Goal: Task Accomplishment & Management: Manage account settings

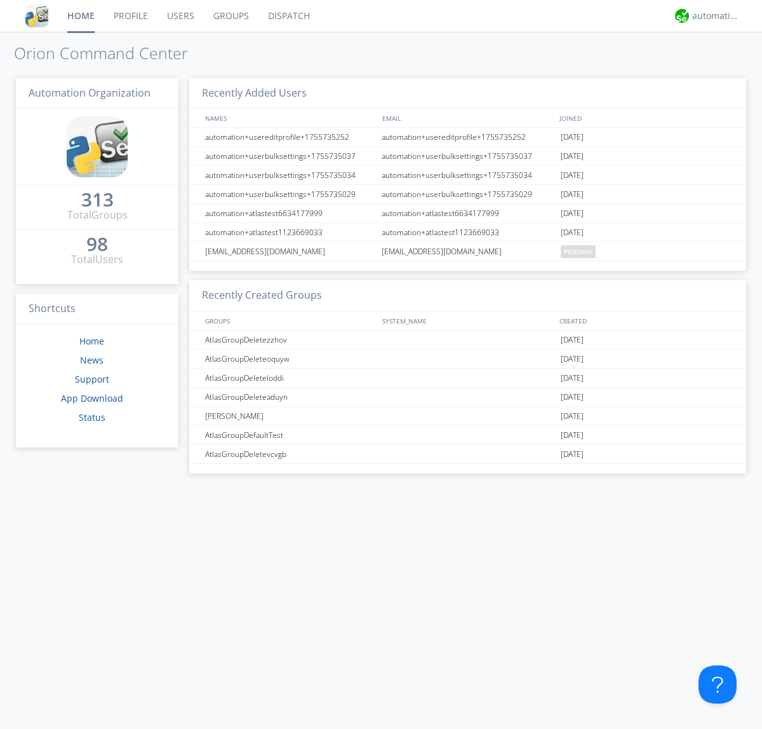
click at [230, 16] on link "Groups" at bounding box center [231, 16] width 55 height 32
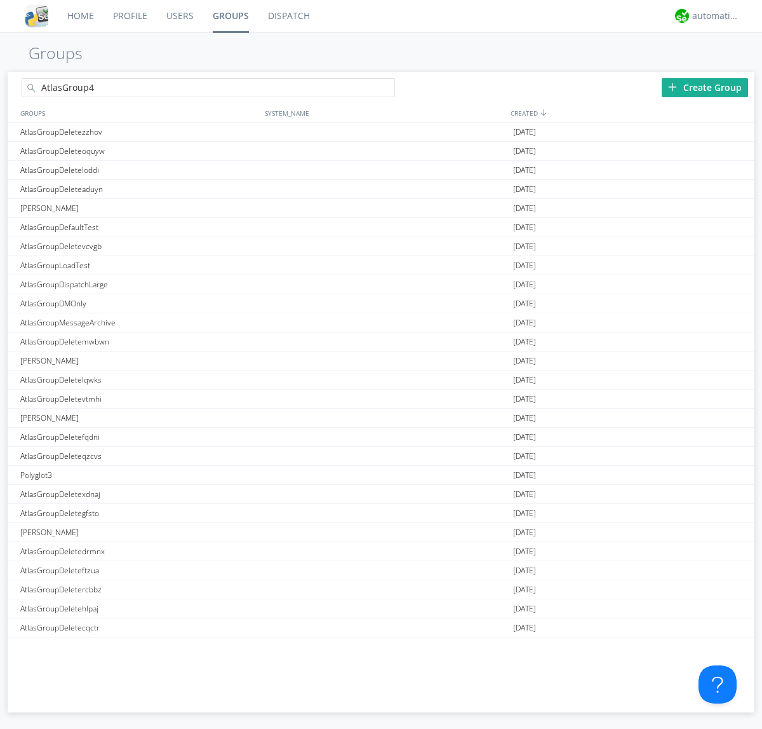
type input "AtlasGroup4"
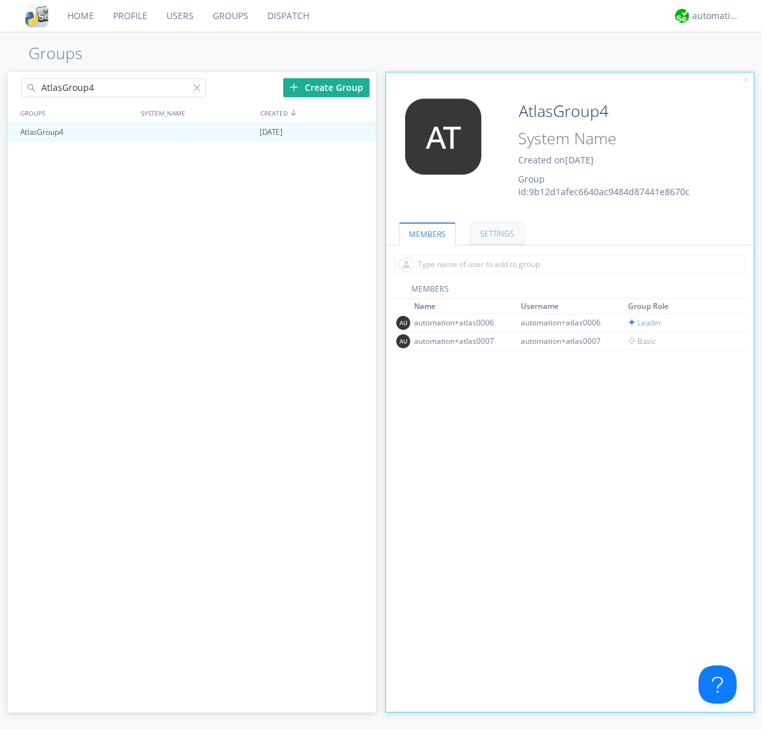
click at [495, 233] on link "SETTINGS" at bounding box center [497, 233] width 55 height 22
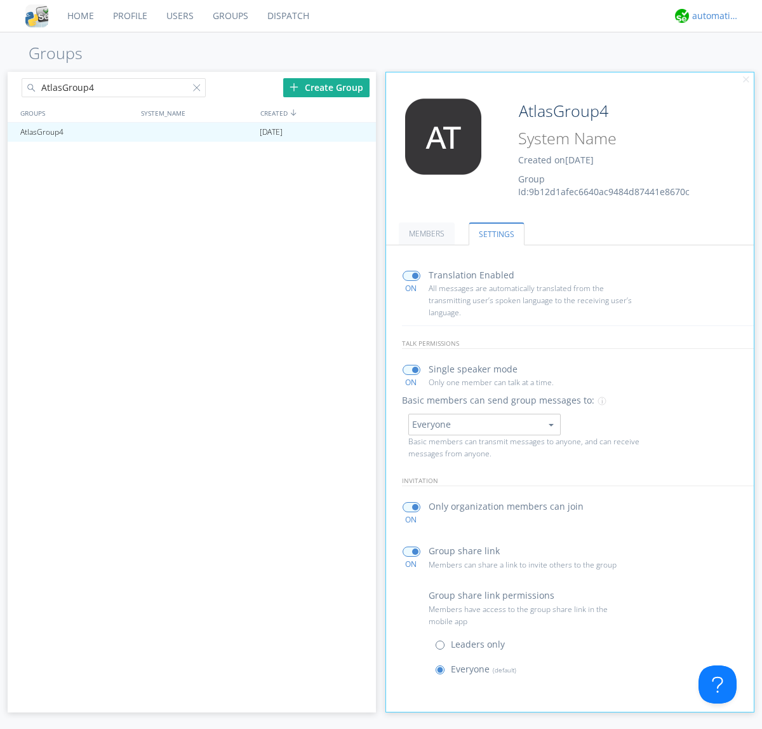
click at [713, 16] on div "automation+atlas" at bounding box center [716, 16] width 48 height 13
